Goal: Information Seeking & Learning: Find contact information

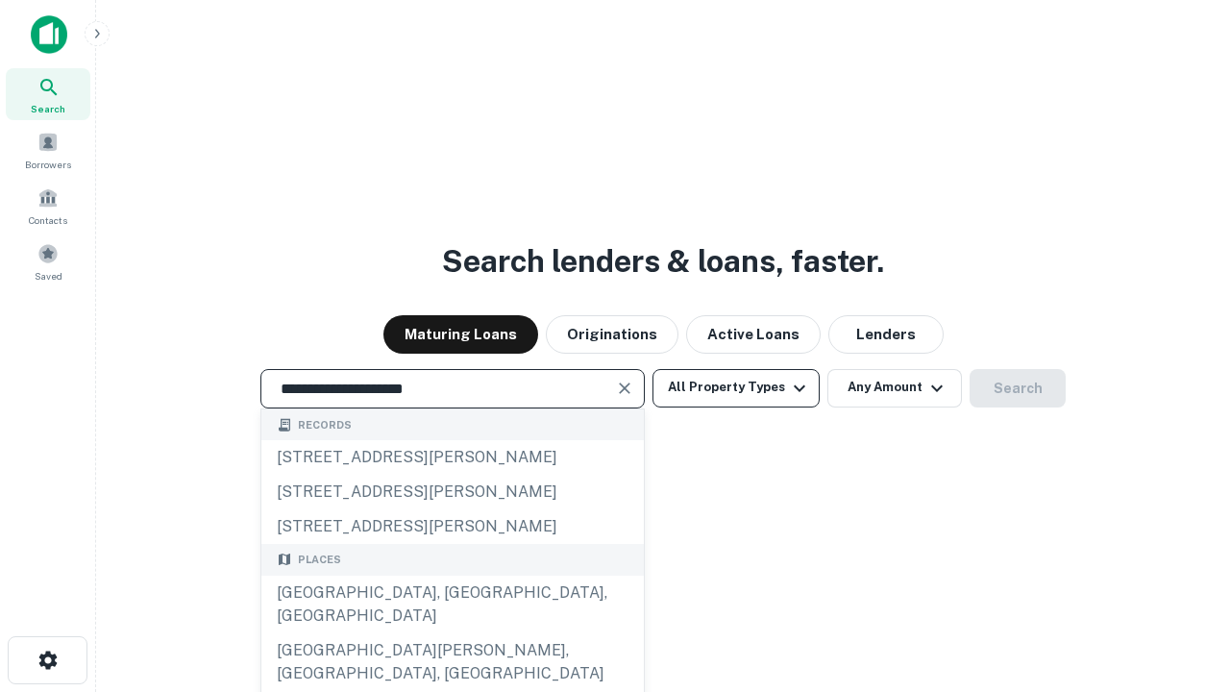
click at [452, 633] on div "Santa Monica, CA, USA" at bounding box center [452, 605] width 383 height 58
click at [736, 387] on button "All Property Types" at bounding box center [736, 388] width 167 height 38
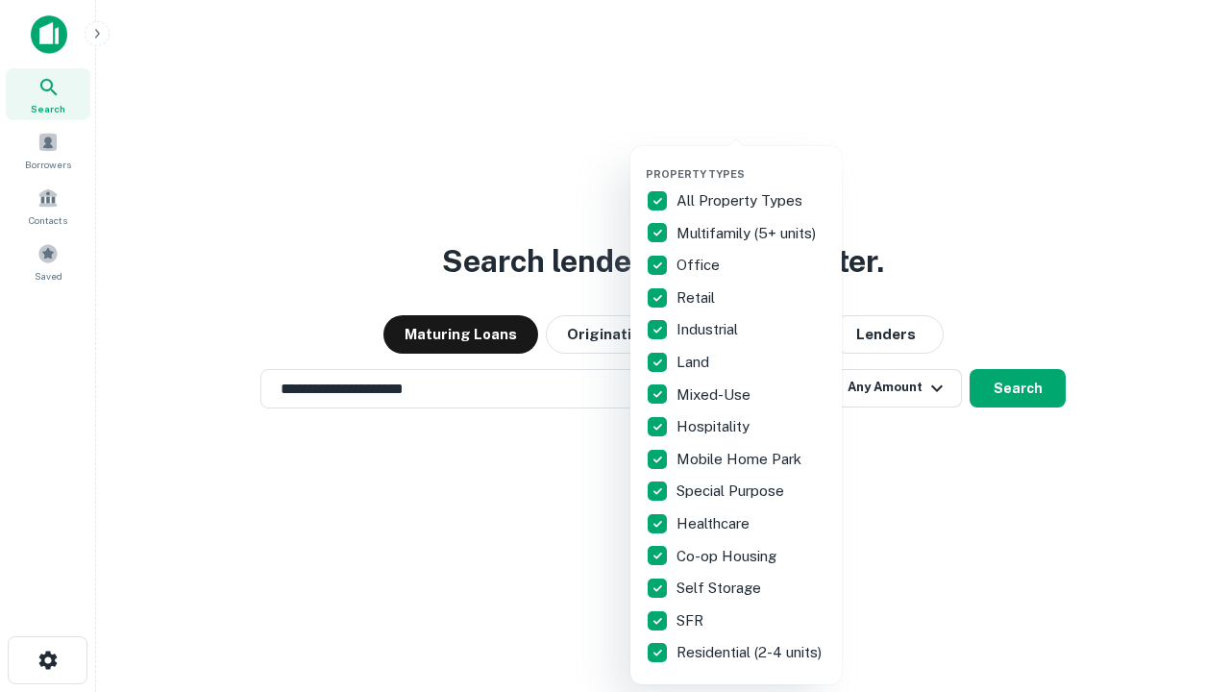
type input "**********"
click at [752, 161] on button "button" at bounding box center [751, 161] width 211 height 1
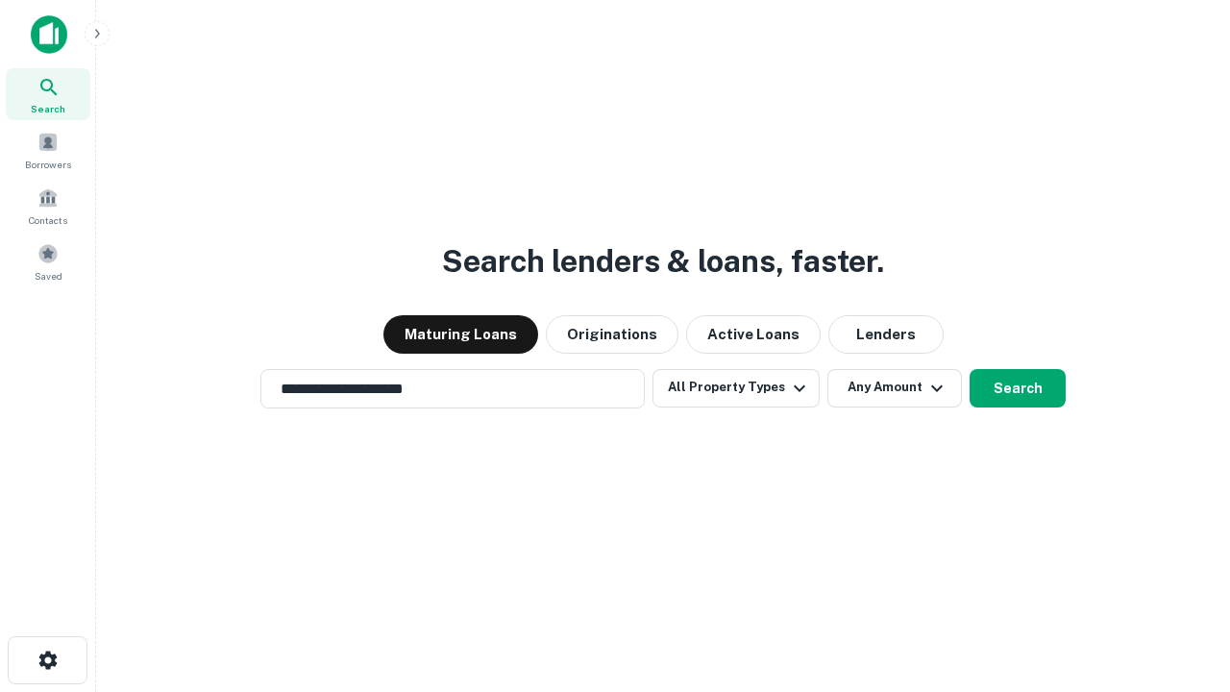
scroll to position [30, 0]
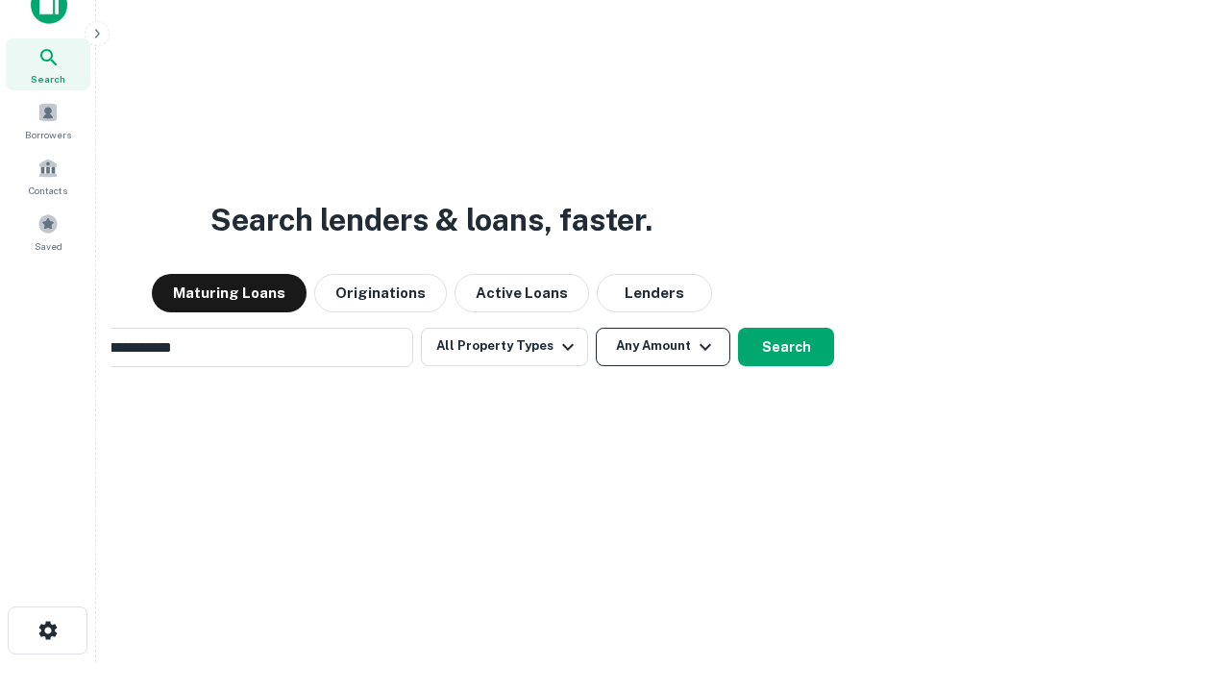
click at [596, 328] on button "Any Amount" at bounding box center [663, 347] width 135 height 38
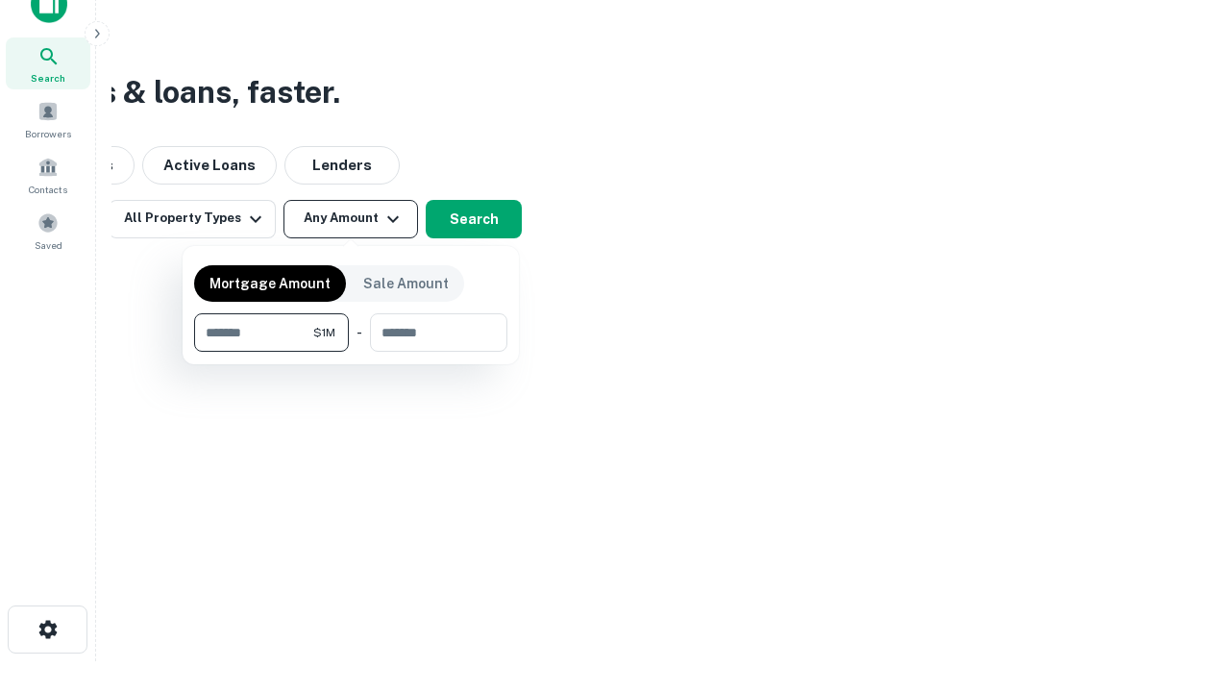
type input "*******"
click at [351, 352] on button "button" at bounding box center [350, 352] width 313 height 1
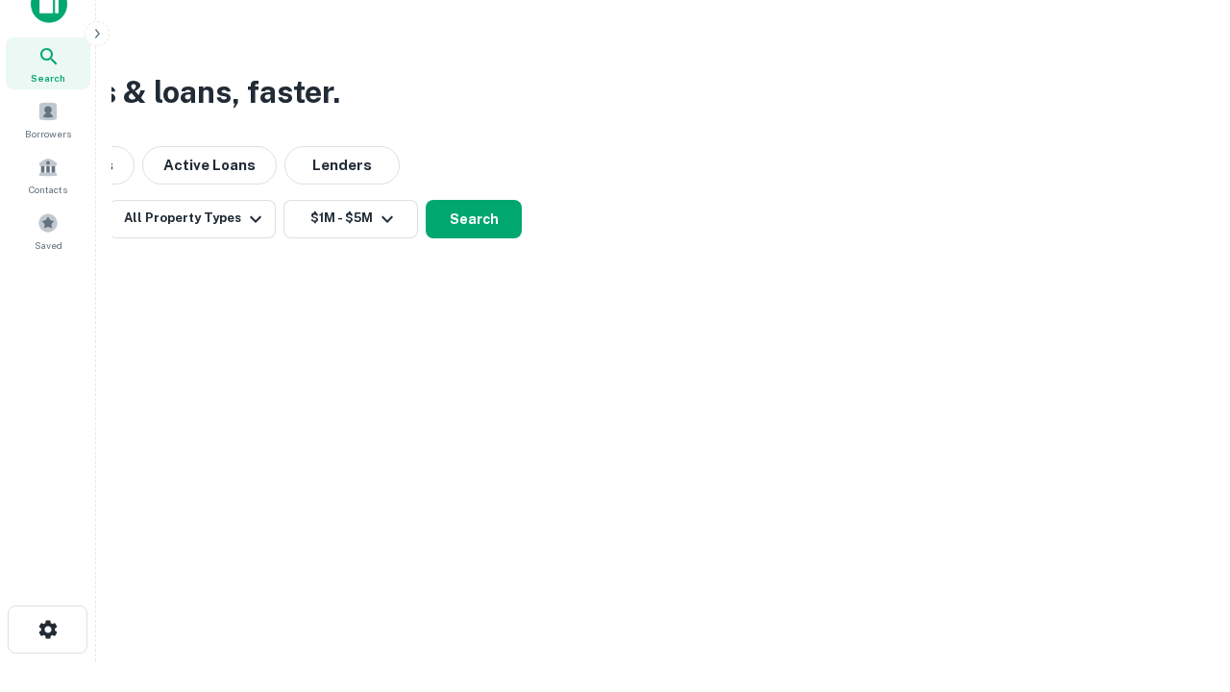
scroll to position [30, 0]
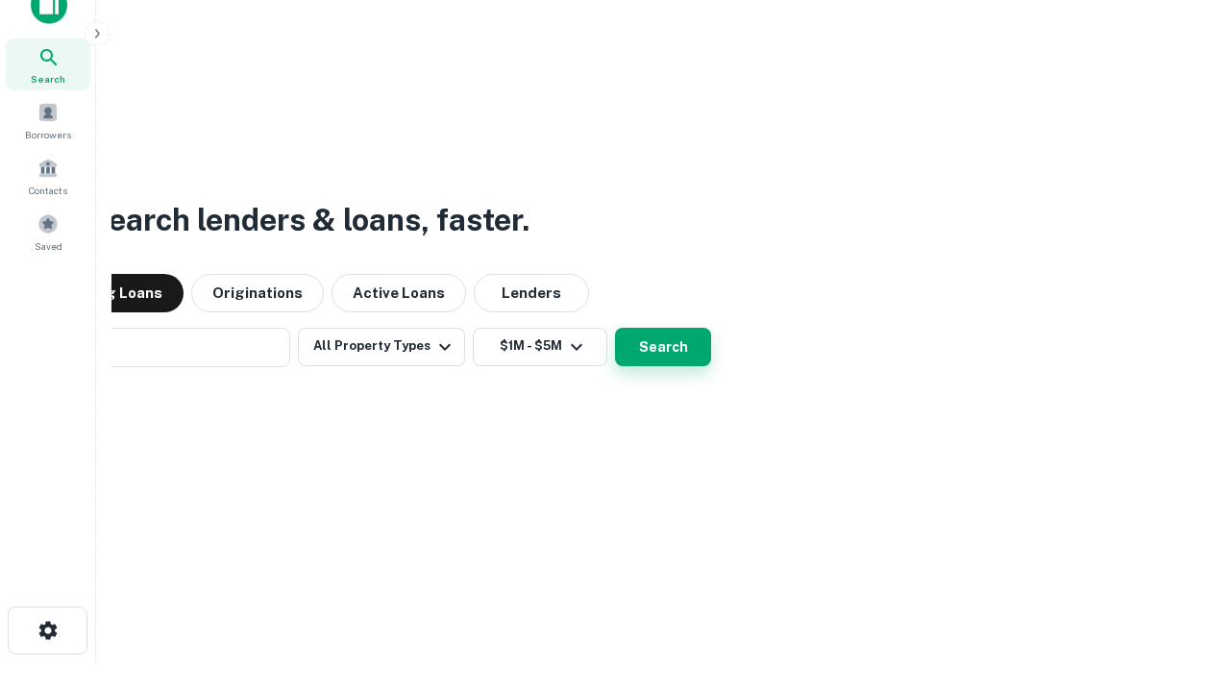
click at [615, 328] on button "Search" at bounding box center [663, 347] width 96 height 38
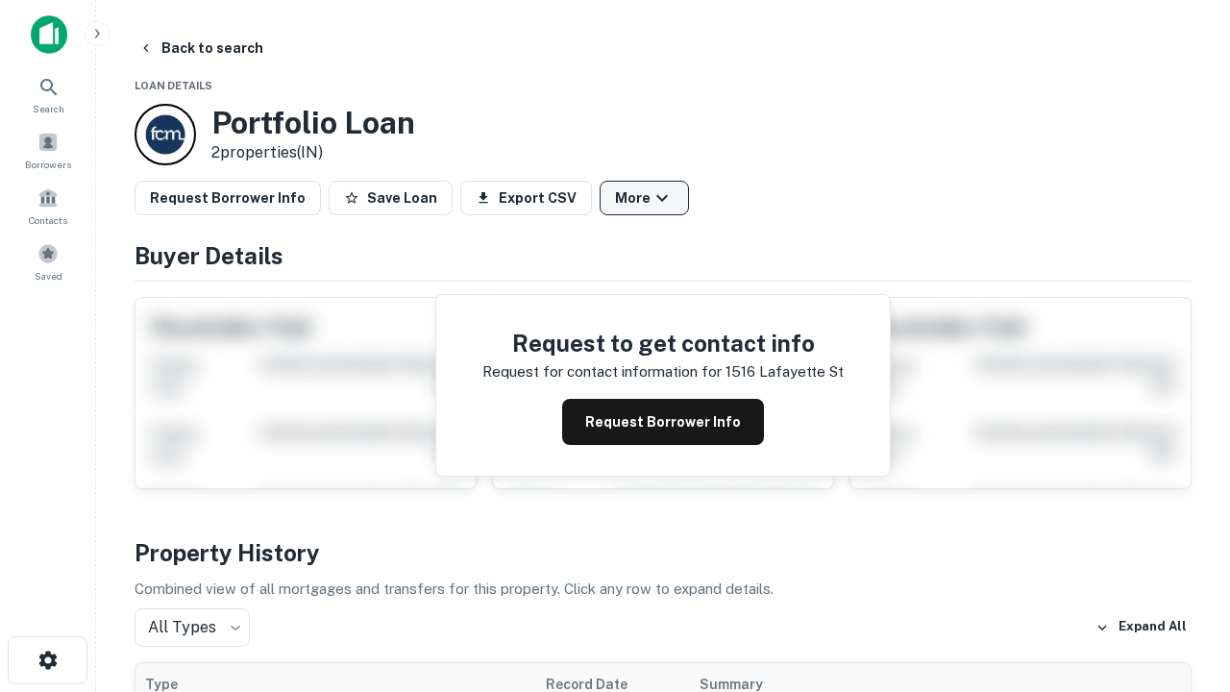
click at [644, 198] on button "More" at bounding box center [644, 198] width 89 height 35
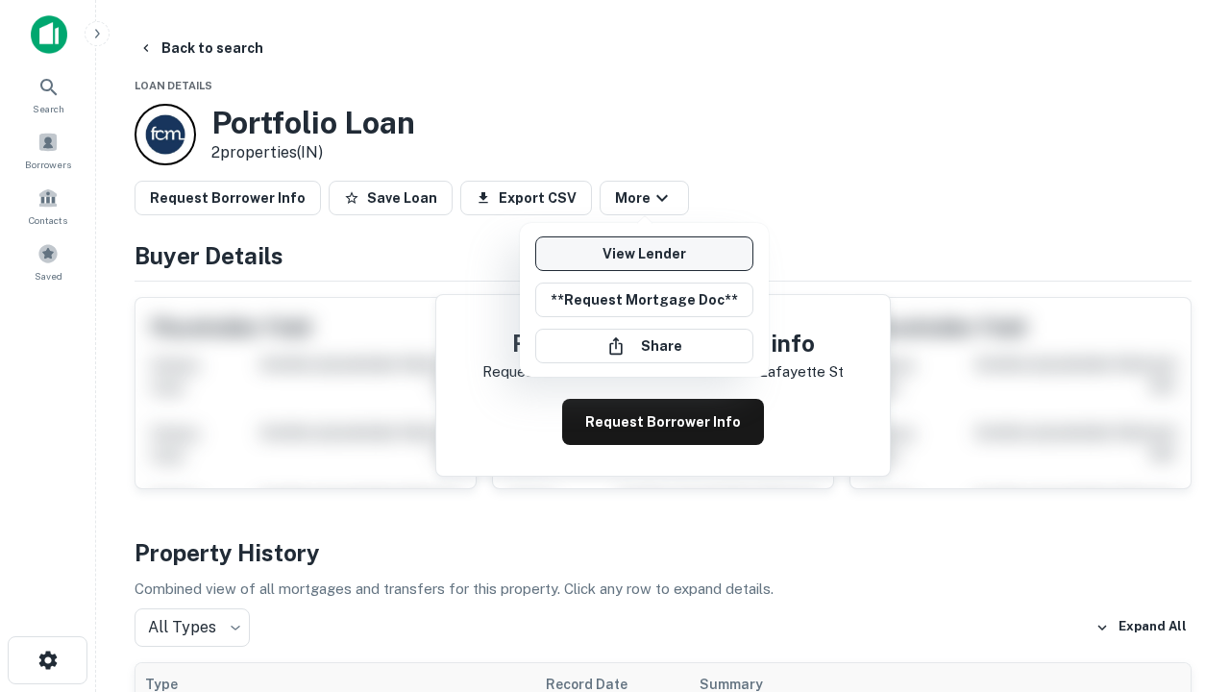
click at [644, 254] on link "View Lender" at bounding box center [644, 253] width 218 height 35
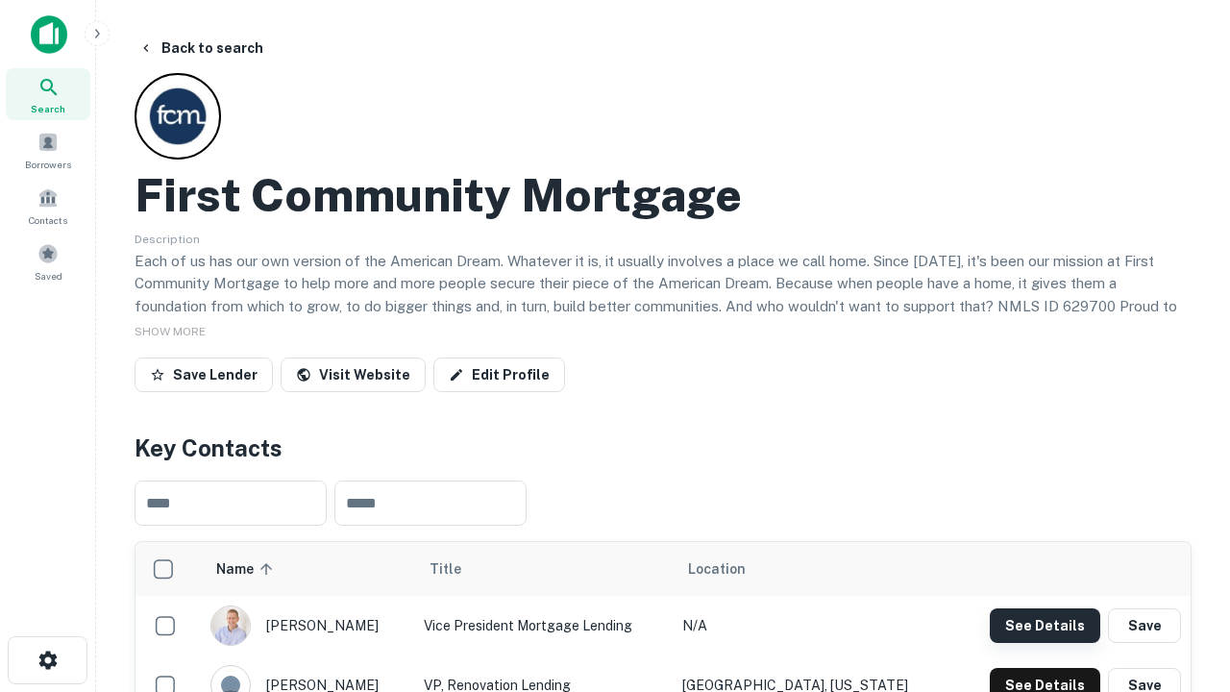
click at [1045, 625] on button "See Details" at bounding box center [1045, 625] width 111 height 35
click at [47, 660] on icon "button" at bounding box center [48, 660] width 23 height 23
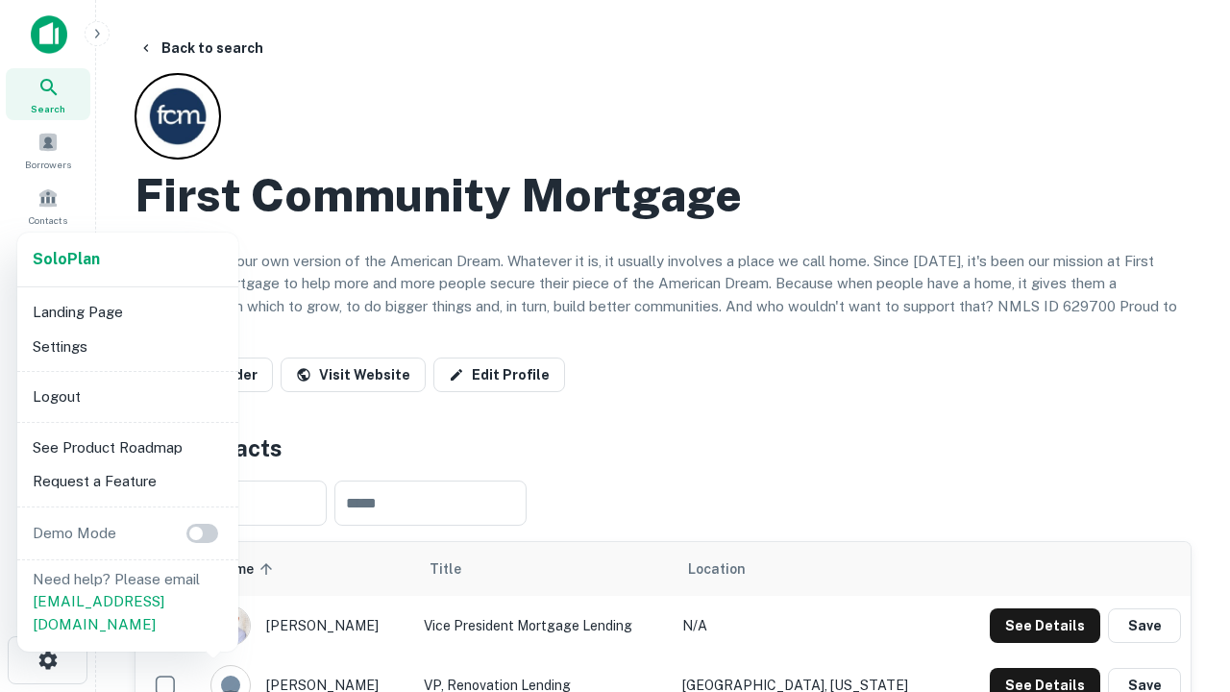
click at [127, 396] on li "Logout" at bounding box center [128, 397] width 206 height 35
